Goal: Task Accomplishment & Management: Manage account settings

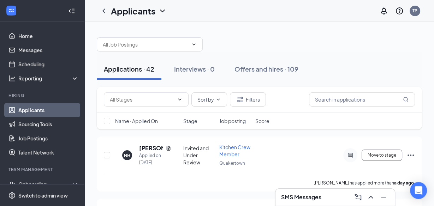
click at [150, 67] on div "Applications · 42" at bounding box center [129, 69] width 50 height 9
